Goal: Transaction & Acquisition: Purchase product/service

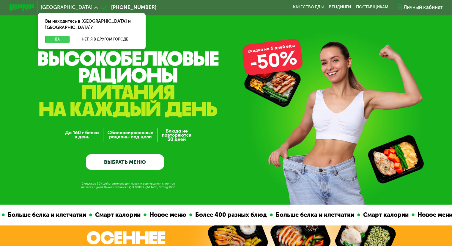
click at [60, 36] on button "Да" at bounding box center [57, 39] width 24 height 7
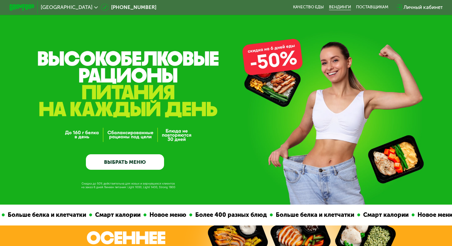
click at [339, 7] on link "Вендинги" at bounding box center [340, 7] width 22 height 5
click at [306, 7] on link "Качество еды" at bounding box center [308, 7] width 31 height 5
click at [116, 159] on link "ВЫБРАТЬ МЕНЮ" at bounding box center [125, 162] width 78 height 16
click at [121, 160] on link "ВЫБРАТЬ МЕНЮ" at bounding box center [125, 162] width 78 height 16
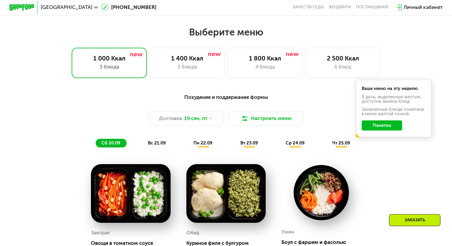
scroll to position [340, 0]
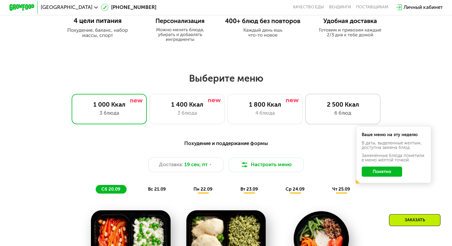
click at [340, 113] on div "6 блюд" at bounding box center [343, 112] width 62 height 7
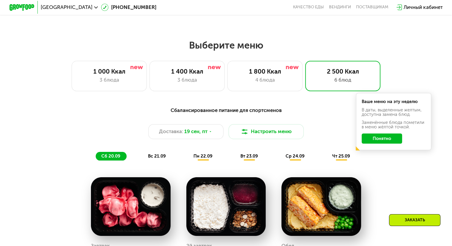
scroll to position [370, 0]
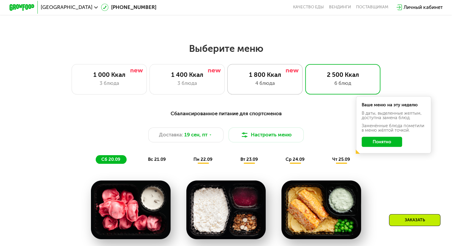
click at [280, 82] on div "4 блюда" at bounding box center [265, 82] width 62 height 7
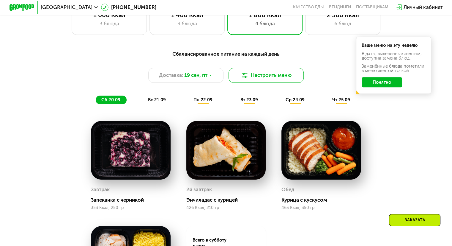
scroll to position [340, 0]
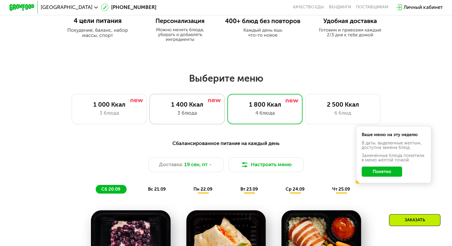
click at [202, 108] on div "1 400 Ккал" at bounding box center [187, 104] width 62 height 7
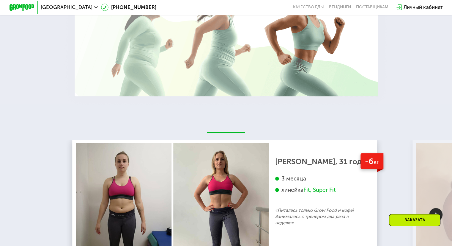
scroll to position [1084, 0]
